Goal: Communication & Community: Answer question/provide support

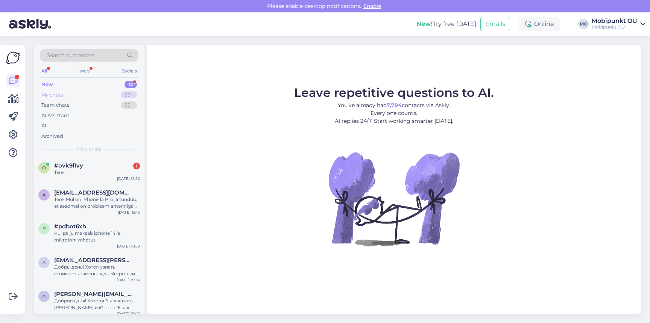
click at [87, 96] on div "My chats 99+" at bounding box center [89, 95] width 99 height 11
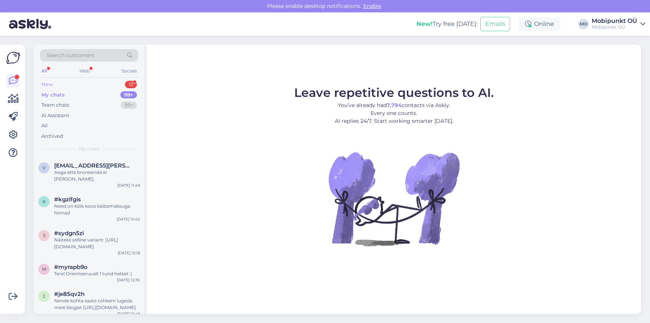
click at [88, 83] on div "New 12" at bounding box center [89, 84] width 99 height 11
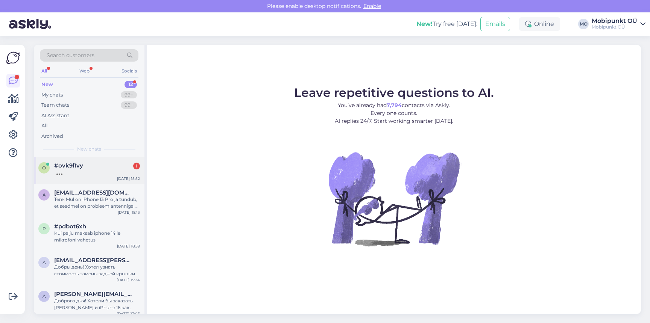
click at [77, 170] on div at bounding box center [97, 172] width 86 height 7
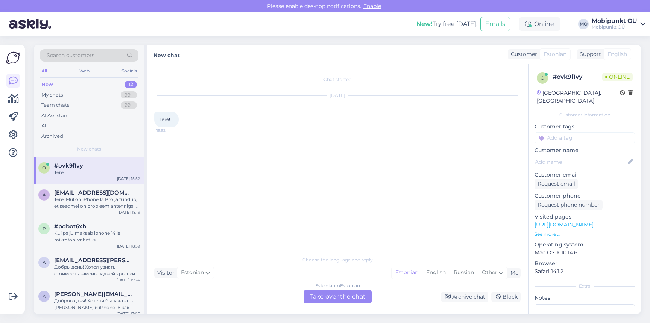
click at [341, 295] on div "Estonian to Estonian Take over the chat" at bounding box center [337, 297] width 68 height 14
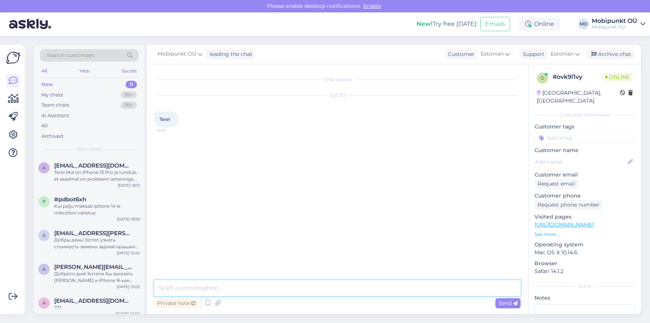
click at [316, 286] on textarea at bounding box center [337, 288] width 366 height 16
type textarea "t"
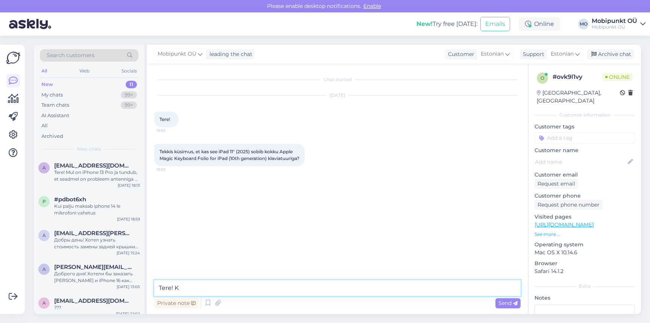
type textarea "Tere!"
drag, startPoint x: 220, startPoint y: 150, endPoint x: 287, endPoint y: 161, distance: 68.1
click at [287, 162] on div "Tekkis küsimus, et kas see iPad 11" (2025) sobib kokku Apple Magic Keyboard Fol…" at bounding box center [229, 155] width 150 height 23
click at [256, 150] on span "Tekkis küsimus, et kas see iPad 11" (2025) sobib kokku Apple Magic Keyboard Fol…" at bounding box center [229, 155] width 140 height 12
drag, startPoint x: 159, startPoint y: 157, endPoint x: 269, endPoint y: 162, distance: 110.3
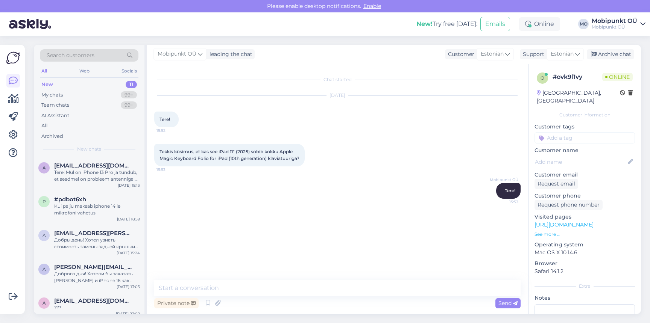
click at [269, 162] on div "Tekkis küsimus, et kas see iPad 11" (2025) sobib kokku Apple Magic Keyboard Fol…" at bounding box center [229, 155] width 150 height 23
click at [270, 162] on div "Tekkis küsimus, et kas see iPad 11" (2025) sobib kokku Apple Magic Keyboard Fol…" at bounding box center [229, 155] width 150 height 23
drag, startPoint x: 219, startPoint y: 151, endPoint x: 252, endPoint y: 154, distance: 32.5
click at [252, 154] on span "Tekkis küsimus, et kas see iPad 11" (2025) sobib kokku Apple Magic Keyboard Fol…" at bounding box center [229, 155] width 140 height 12
drag, startPoint x: 161, startPoint y: 159, endPoint x: 270, endPoint y: 159, distance: 109.4
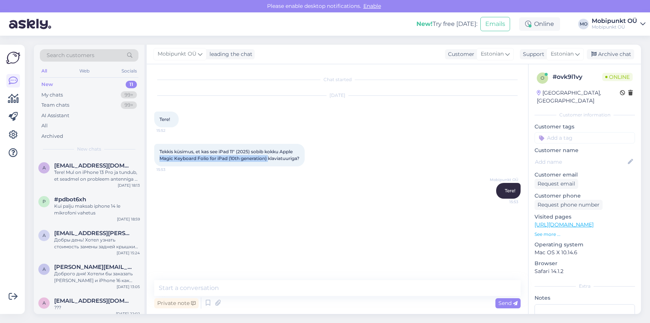
click at [270, 160] on div "Tekkis küsimus, et kas see iPad 11" (2025) sobib kokku Apple Magic Keyboard Fol…" at bounding box center [229, 155] width 150 height 23
copy span "Magic Keyboard Folio for iPad (10th generation)"
click at [245, 287] on textarea at bounding box center [337, 288] width 366 height 16
type textarea "Sobib [PERSON_NAME] :)"
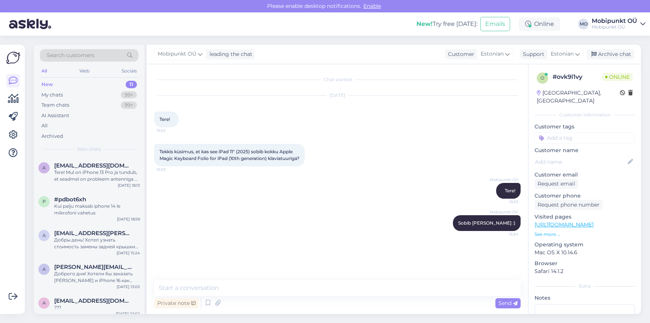
click at [541, 221] on link "[URL][DOMAIN_NAME]" at bounding box center [563, 224] width 59 height 7
click at [255, 292] on textarea at bounding box center [337, 288] width 366 height 16
click at [71, 93] on div "My chats 99+" at bounding box center [89, 95] width 99 height 11
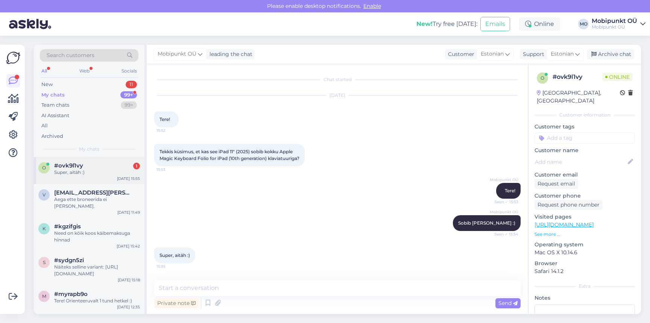
click at [75, 170] on div "Super, aitäh :)" at bounding box center [97, 172] width 86 height 7
click at [68, 89] on div "New 11" at bounding box center [89, 84] width 99 height 11
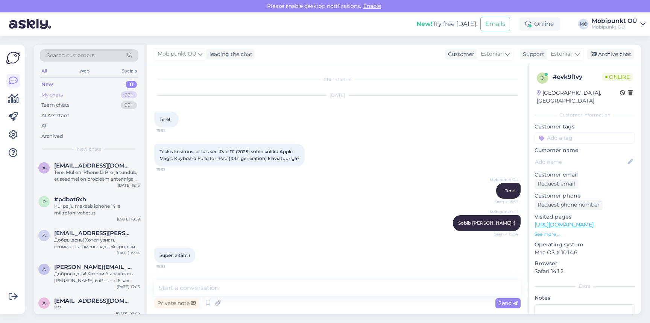
click at [64, 94] on div "My chats 99+" at bounding box center [89, 95] width 99 height 11
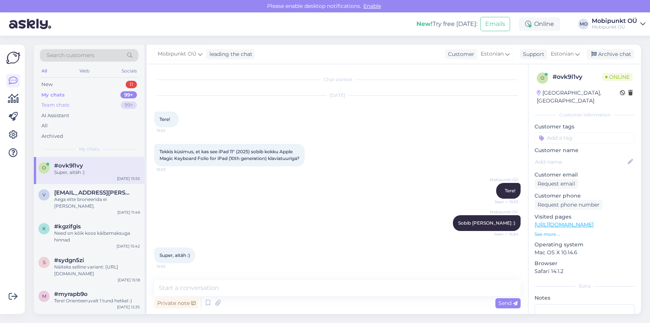
click at [64, 106] on div "Team chats" at bounding box center [55, 106] width 28 height 8
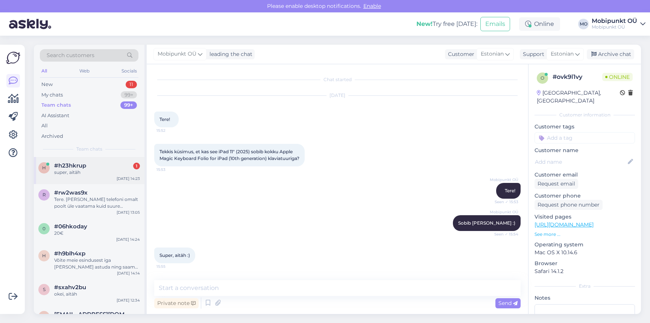
click at [76, 167] on span "#h23hkrup" at bounding box center [70, 165] width 32 height 7
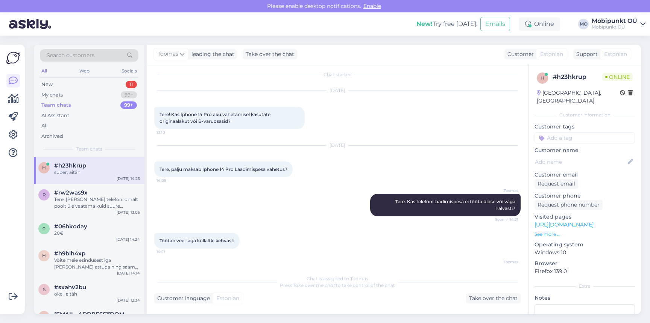
scroll to position [147, 0]
